Goal: Communication & Community: Answer question/provide support

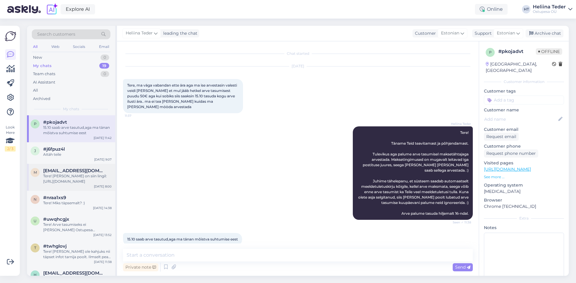
scroll to position [14, 0]
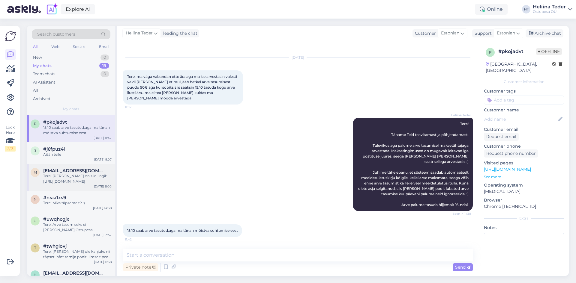
click at [77, 181] on div "Tere! [PERSON_NAME] on siin lingil: [URL][DOMAIN_NAME]" at bounding box center [77, 179] width 68 height 11
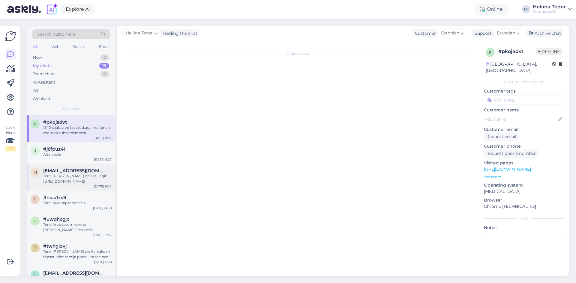
scroll to position [0, 0]
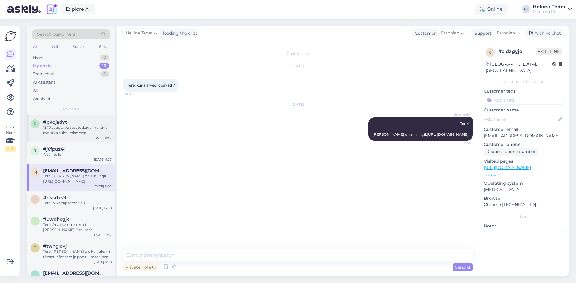
click at [69, 125] on div "15.10 saab arve tasutud,aga ma tänan mõistva suhtumise eest" at bounding box center [77, 130] width 68 height 11
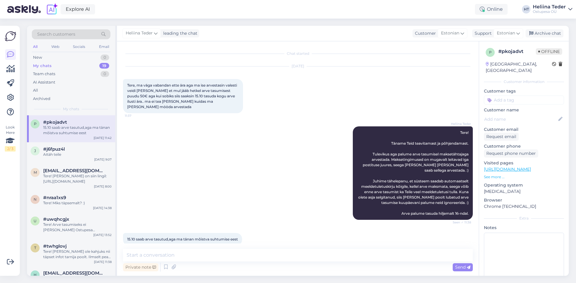
scroll to position [14, 0]
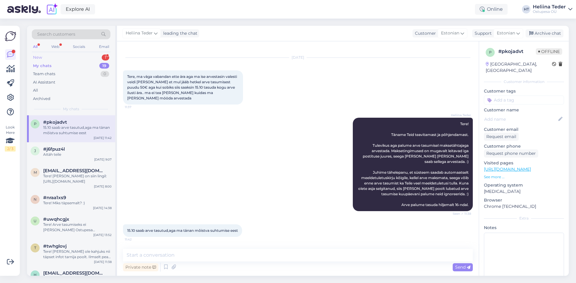
click at [49, 54] on div "Search customers All Web Socials Email New 1 My chats 19 Team chats 0 AI Assist…" at bounding box center [71, 71] width 88 height 90
click at [48, 58] on div "New 1" at bounding box center [71, 57] width 79 height 8
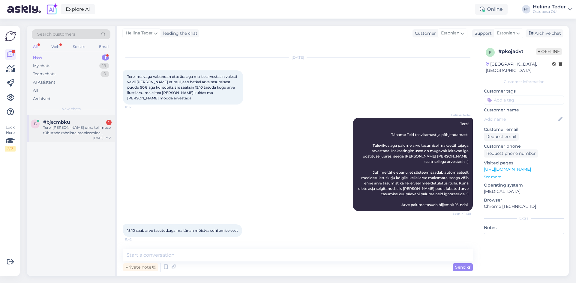
click at [81, 124] on div "#bjecmbku 1" at bounding box center [77, 122] width 68 height 5
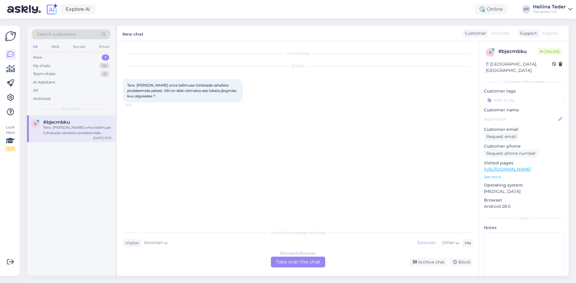
click at [315, 263] on div "Estonian to Estonian Take over the chat" at bounding box center [298, 262] width 54 height 11
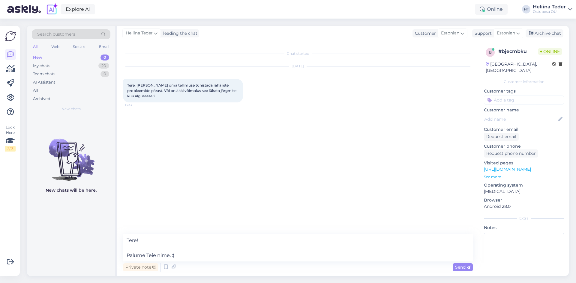
type textarea "Tere! Palume Teie nime. :)"
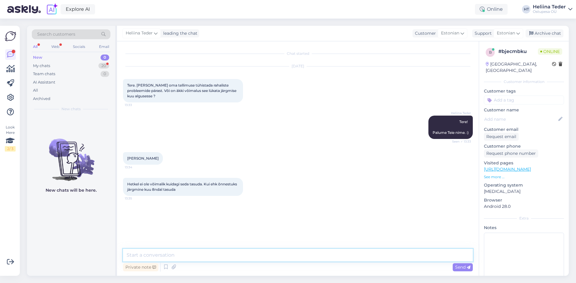
click at [149, 256] on textarea at bounding box center [298, 255] width 350 height 13
paste textarea "Hea klient! Kuna olete meie püsiklient ja hea makseajalooga ning olete kenasti …"
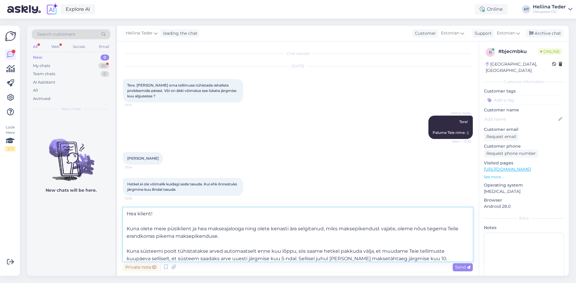
click at [174, 228] on textarea "Hea klient! Kuna olete meie püsiklient ja hea makseajalooga ning olete kenasti …" at bounding box center [298, 235] width 350 height 54
click at [164, 228] on textarea "Hea klient! Kuna olete meie püsiklient ja hea makseajalooga ning olete kenasti …" at bounding box center [298, 235] width 350 height 54
click at [127, 230] on textarea "Hea klient! Kuna olete meie püsiklient ja hea makseajalooga ning olete kenasti …" at bounding box center [298, 235] width 350 height 54
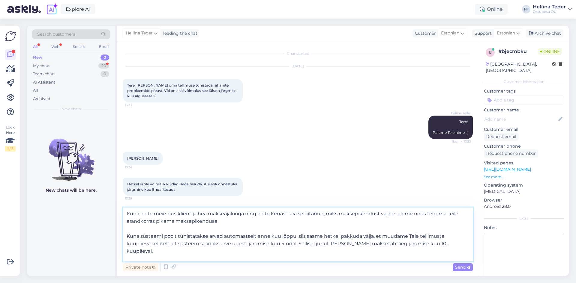
drag, startPoint x: 155, startPoint y: 214, endPoint x: 196, endPoint y: 213, distance: 41.1
click at [196, 213] on textarea "Kuna olete meie püsiklient ja hea makseajalooga ning olete kenasti ära selgitan…" at bounding box center [298, 235] width 350 height 54
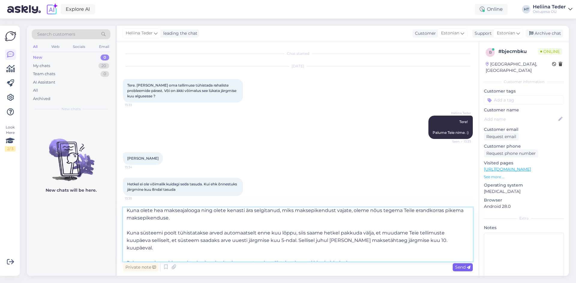
type textarea "Kuna olete hea makseajalooga ning olete kenasti ära selgitanud, miks maksepiken…"
click at [455, 266] on span "Send" at bounding box center [462, 267] width 15 height 5
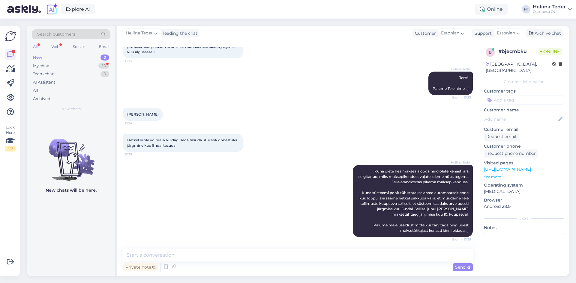
scroll to position [75, 0]
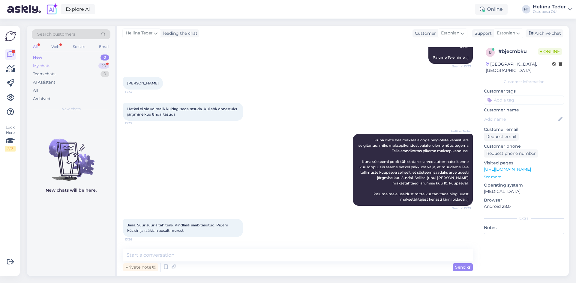
click at [50, 63] on div "My chats" at bounding box center [41, 66] width 17 height 6
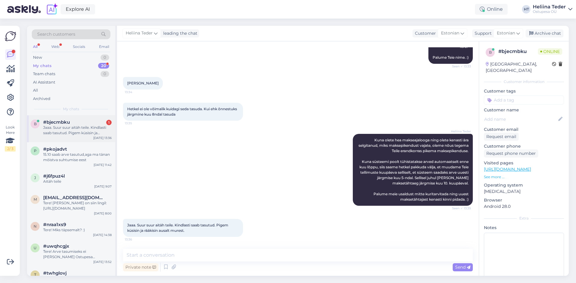
click at [61, 119] on div "b #bjecmbku 1 Jaaa. Suur suur aitäh teile. Kindlasti saab tasutud. Pigem küsisi…" at bounding box center [71, 128] width 88 height 27
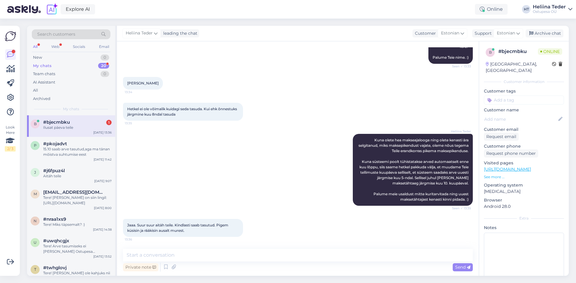
scroll to position [101, 0]
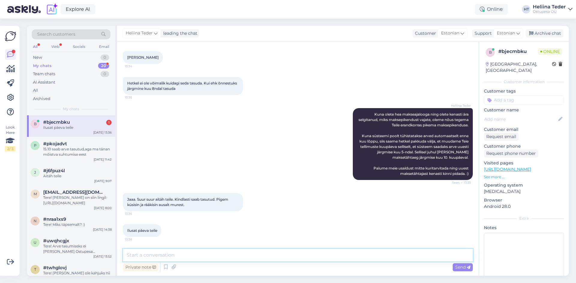
click at [159, 257] on textarea at bounding box center [298, 255] width 350 height 13
type textarea "Teilegi! :)"
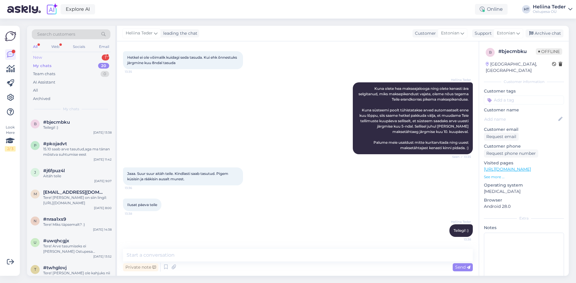
click at [43, 55] on div "New 1" at bounding box center [71, 57] width 79 height 8
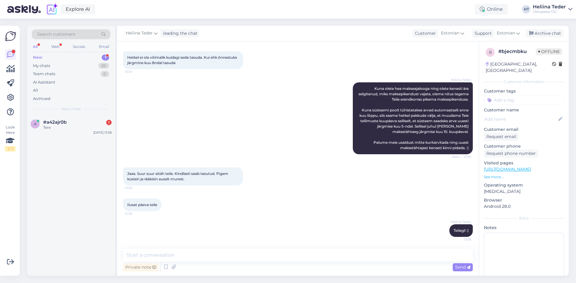
click at [59, 122] on span "#a42ajr0b" at bounding box center [54, 122] width 23 height 5
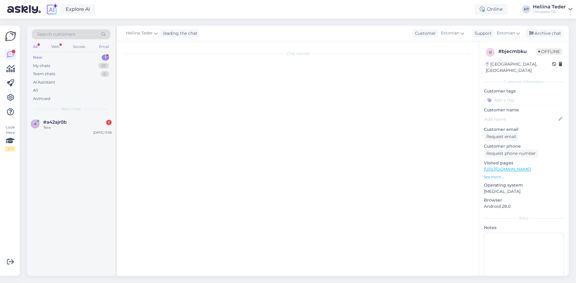
scroll to position [0, 0]
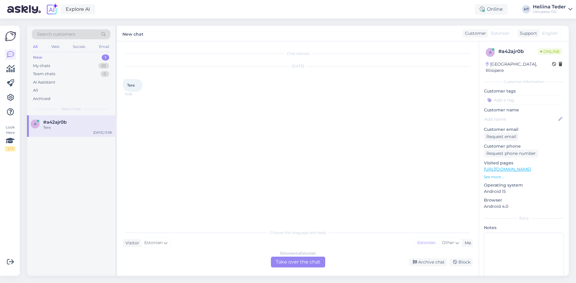
click at [285, 264] on div "Estonian to Estonian Take over the chat" at bounding box center [298, 262] width 54 height 11
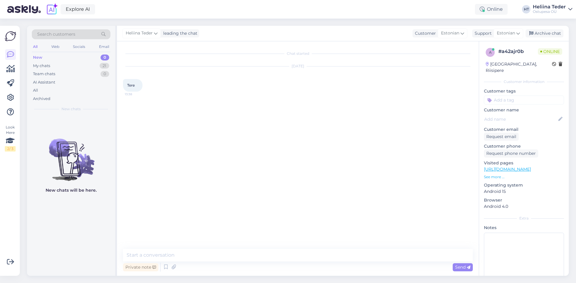
click at [223, 256] on textarea at bounding box center [298, 255] width 350 height 13
type textarea "Tere! :)"
click at [156, 254] on textarea at bounding box center [298, 255] width 350 height 13
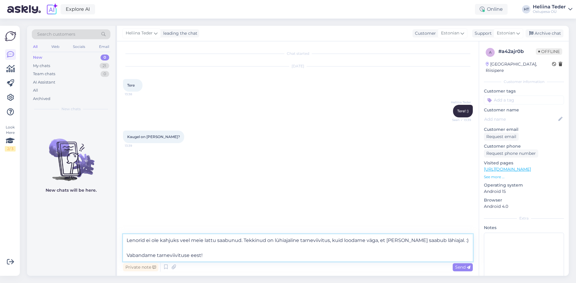
type textarea "Lenorid ei ole kahjuks veel meie lattu saabunud. Tekkinud on lühiajaline tarnev…"
